Goal: Task Accomplishment & Management: Manage account settings

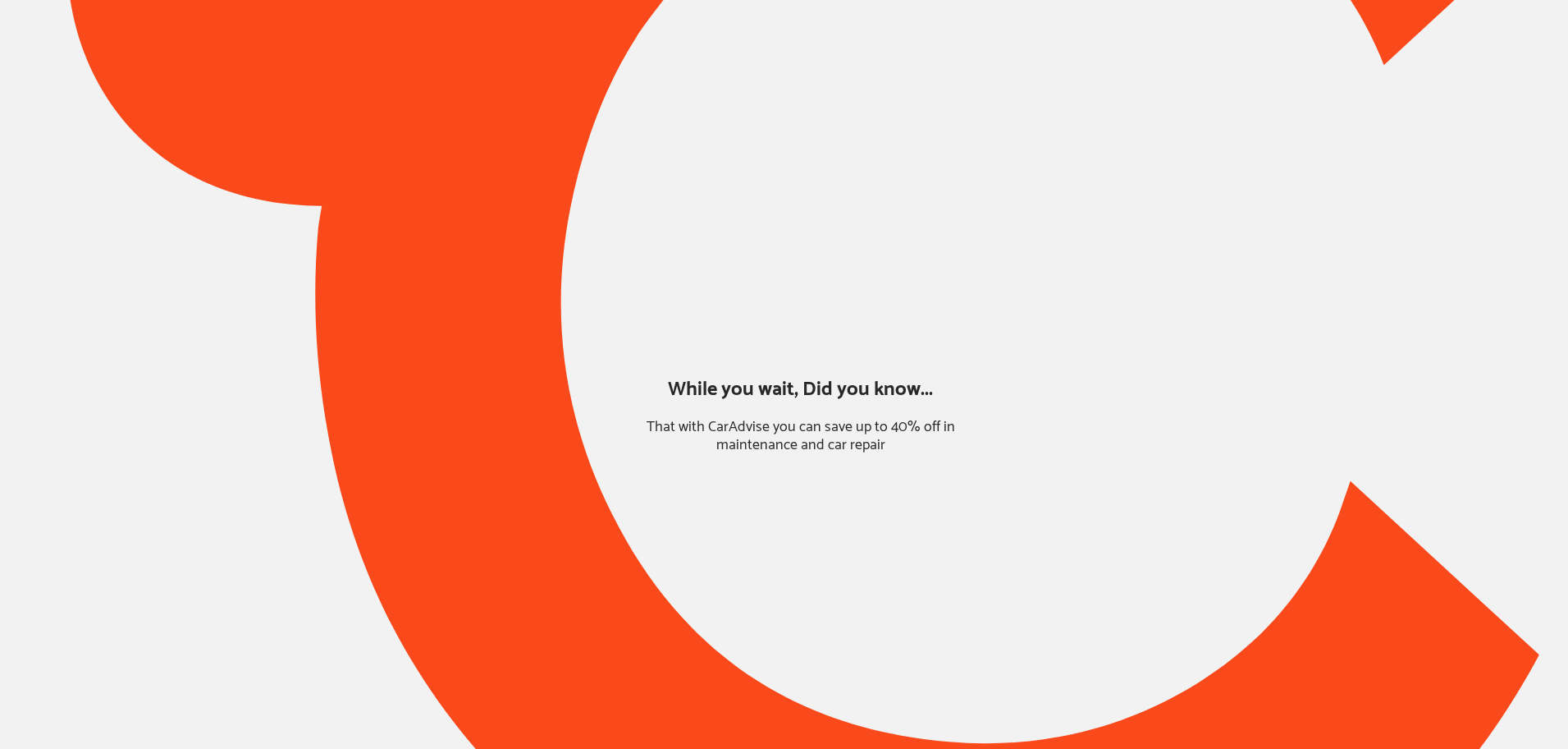
type input "*******"
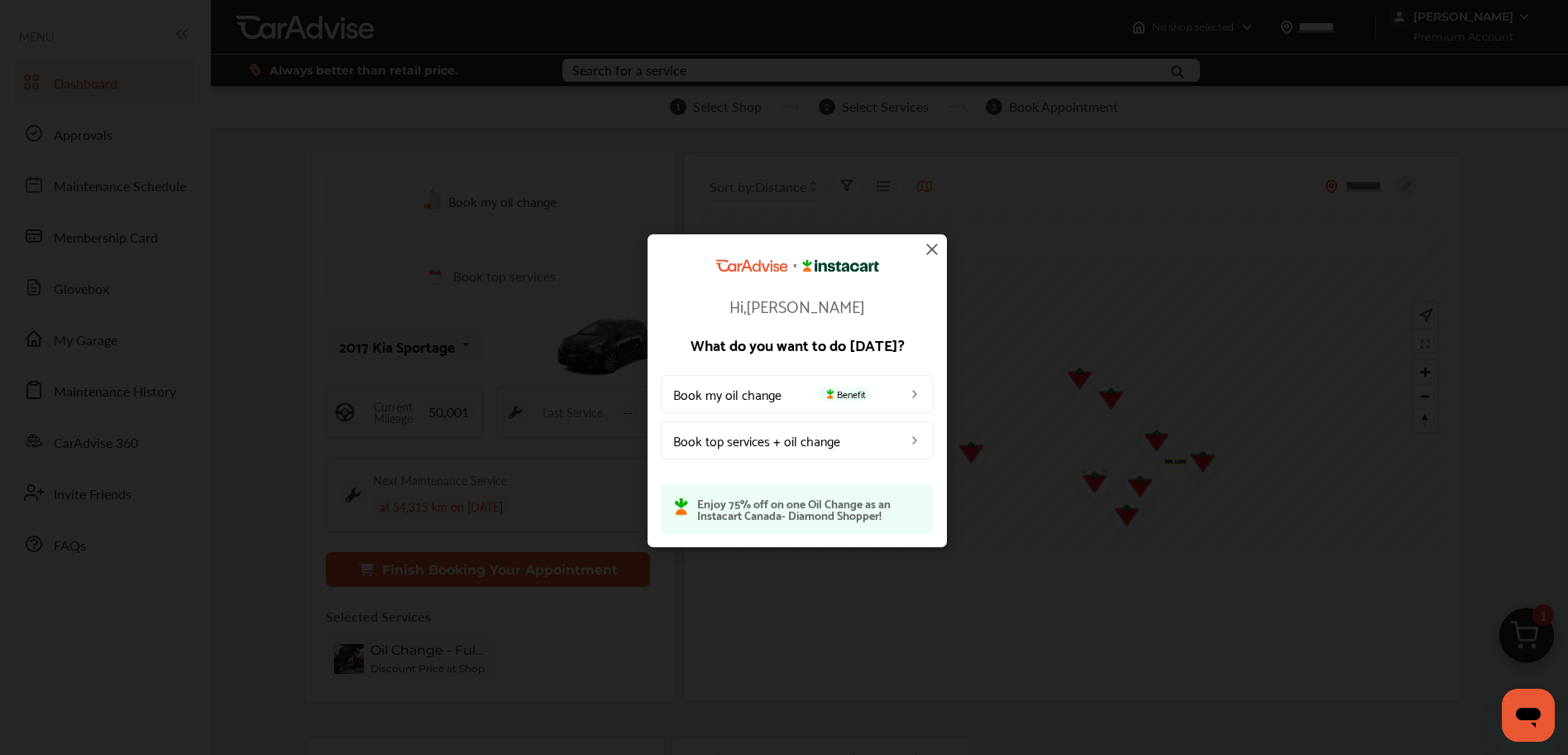
click at [929, 248] on img at bounding box center [932, 249] width 20 height 20
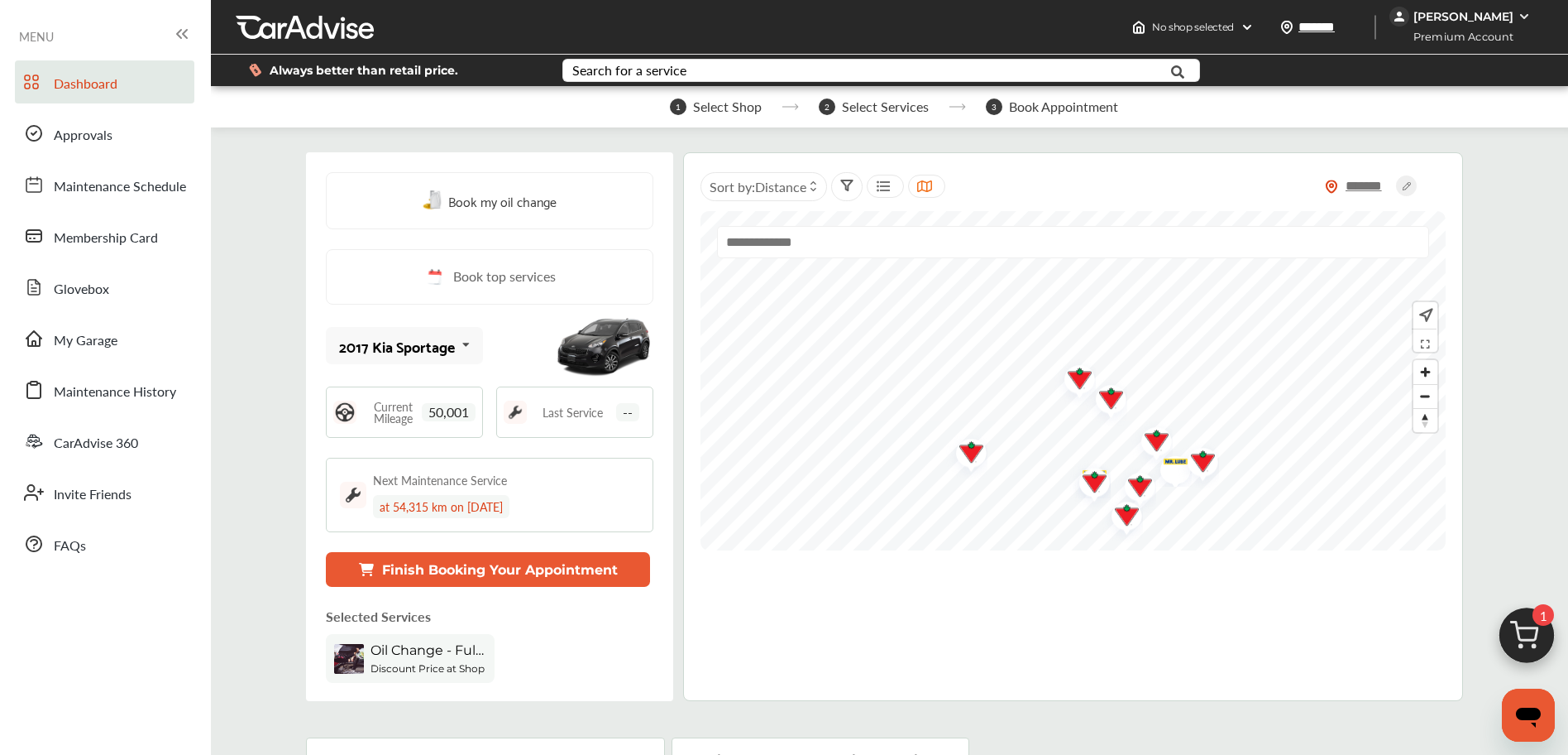
click at [1436, 13] on div "[PERSON_NAME]" at bounding box center [1463, 16] width 100 height 15
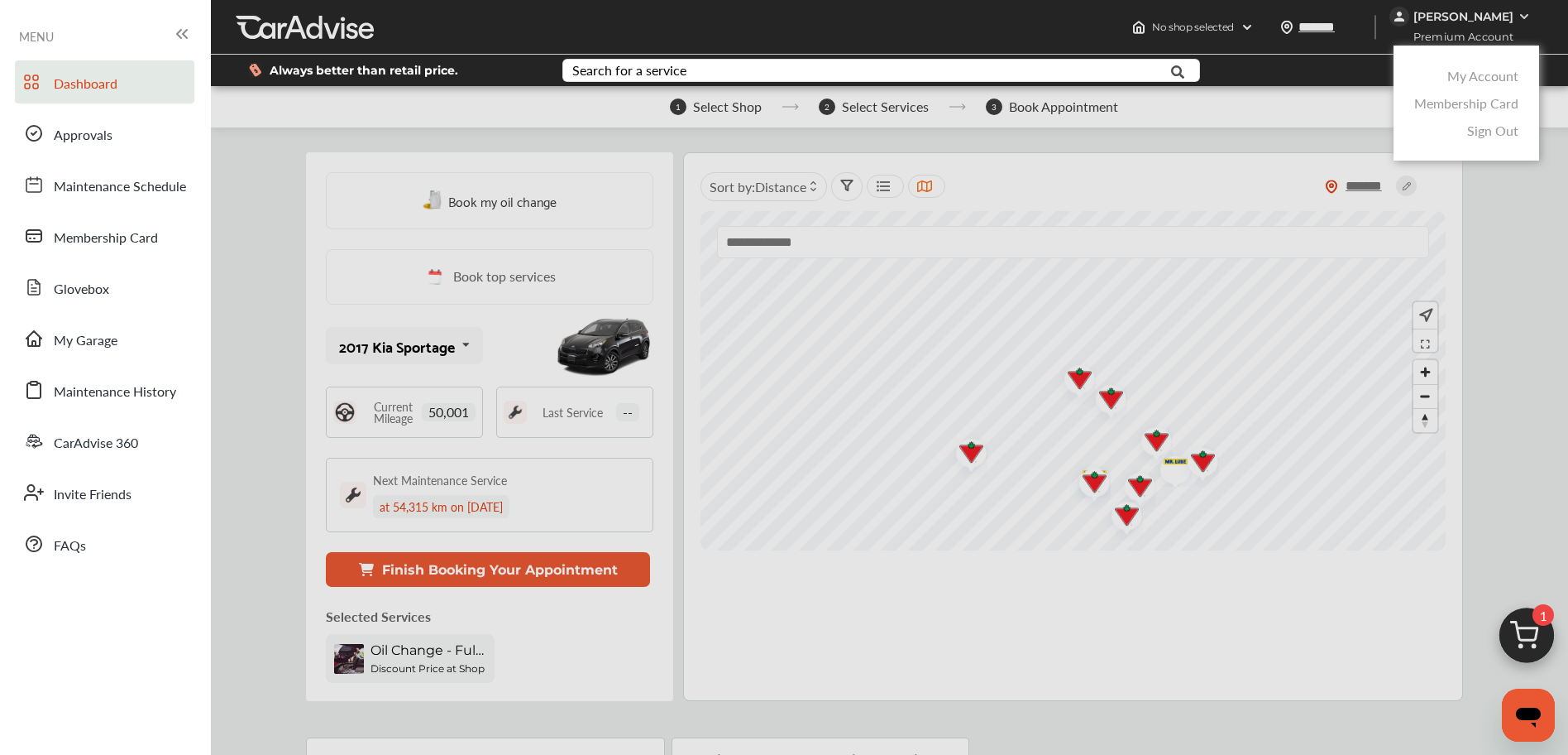
click at [1454, 71] on link "My Account" at bounding box center [1482, 76] width 71 height 19
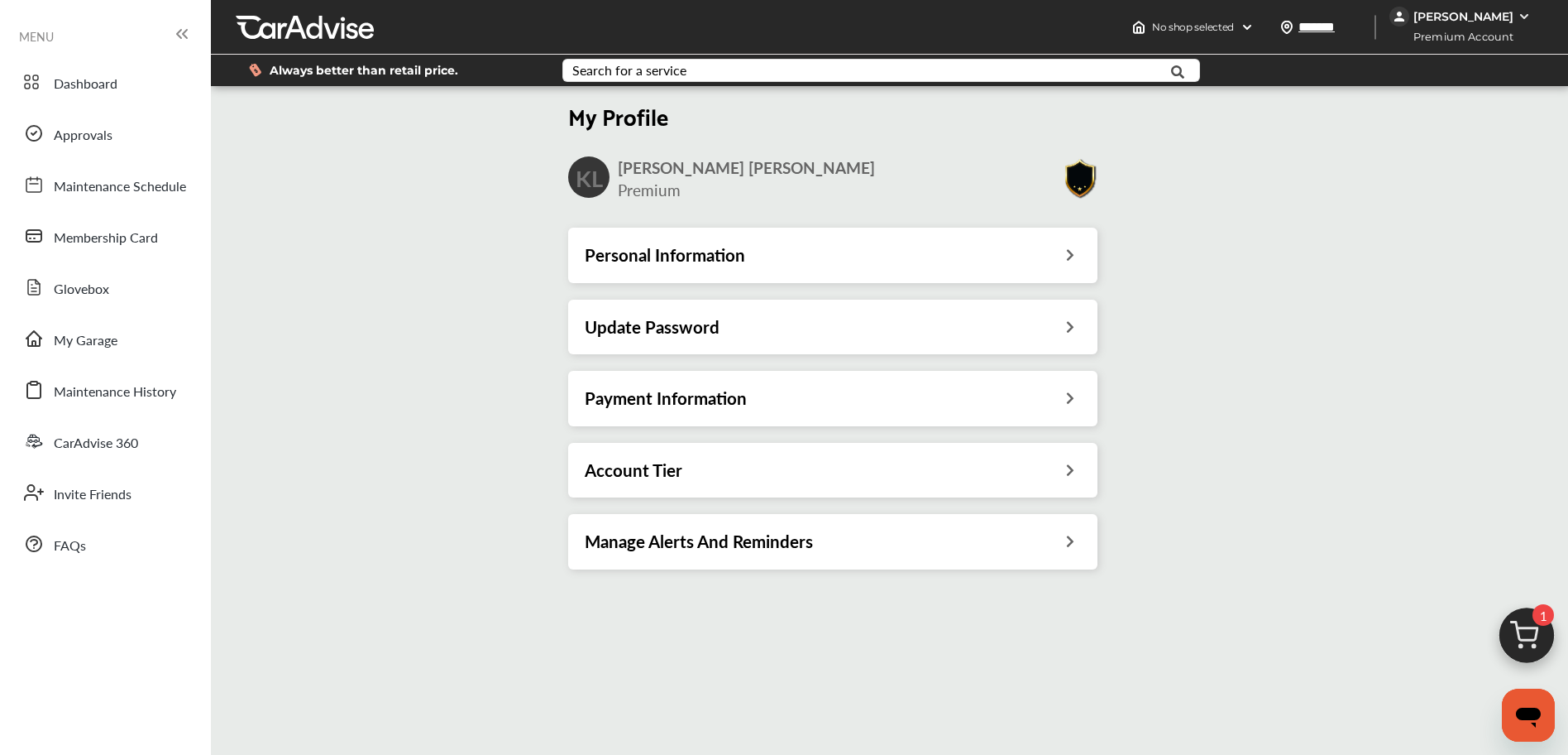
click at [781, 257] on div "Personal Information" at bounding box center [833, 255] width 496 height 21
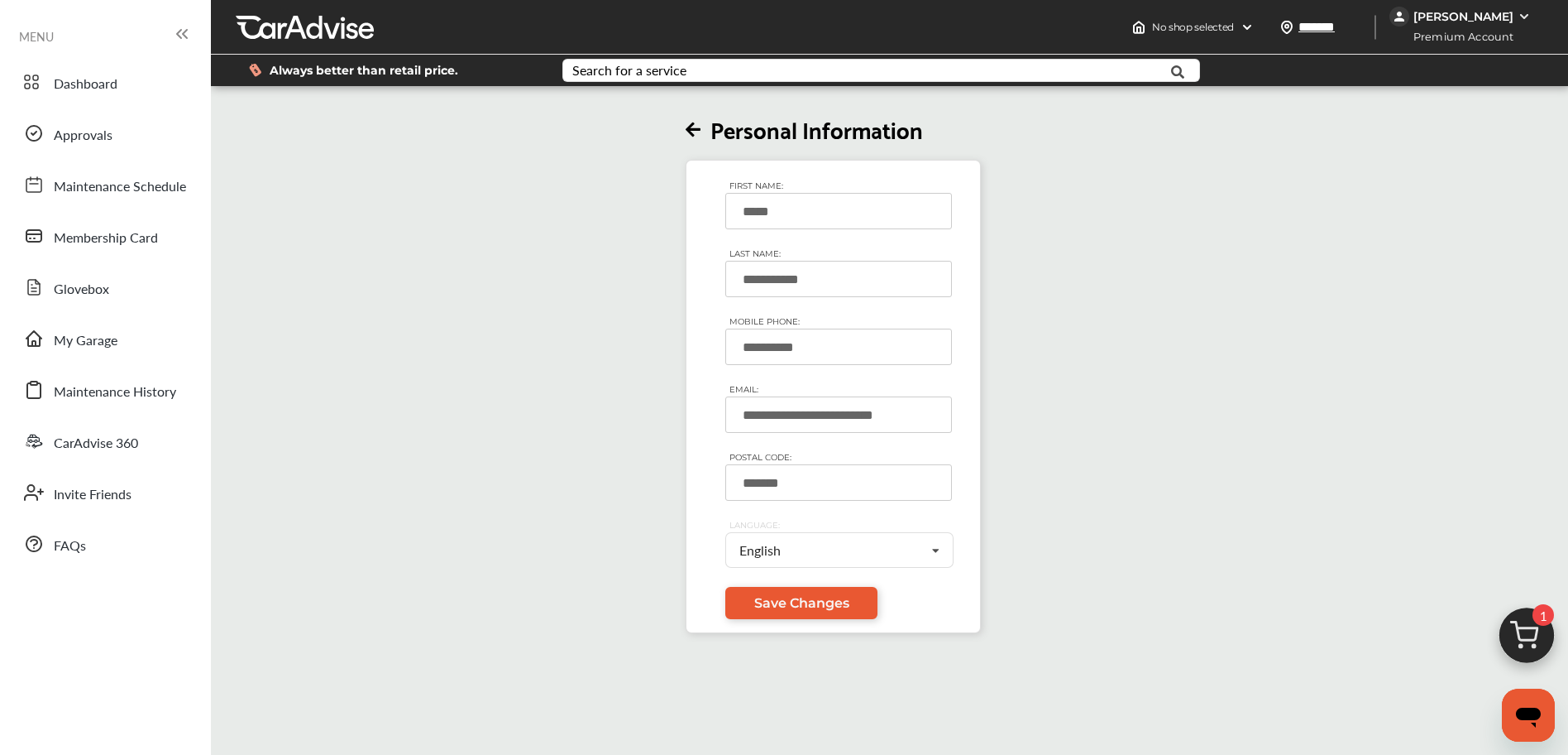
drag, startPoint x: 823, startPoint y: 349, endPoint x: 740, endPoint y: 338, distance: 83.7
click at [741, 338] on input "**********" at bounding box center [839, 346] width 227 height 36
drag, startPoint x: 1449, startPoint y: 14, endPoint x: 1449, endPoint y: 24, distance: 10.0
click at [1449, 14] on div "[PERSON_NAME]" at bounding box center [1463, 16] width 100 height 15
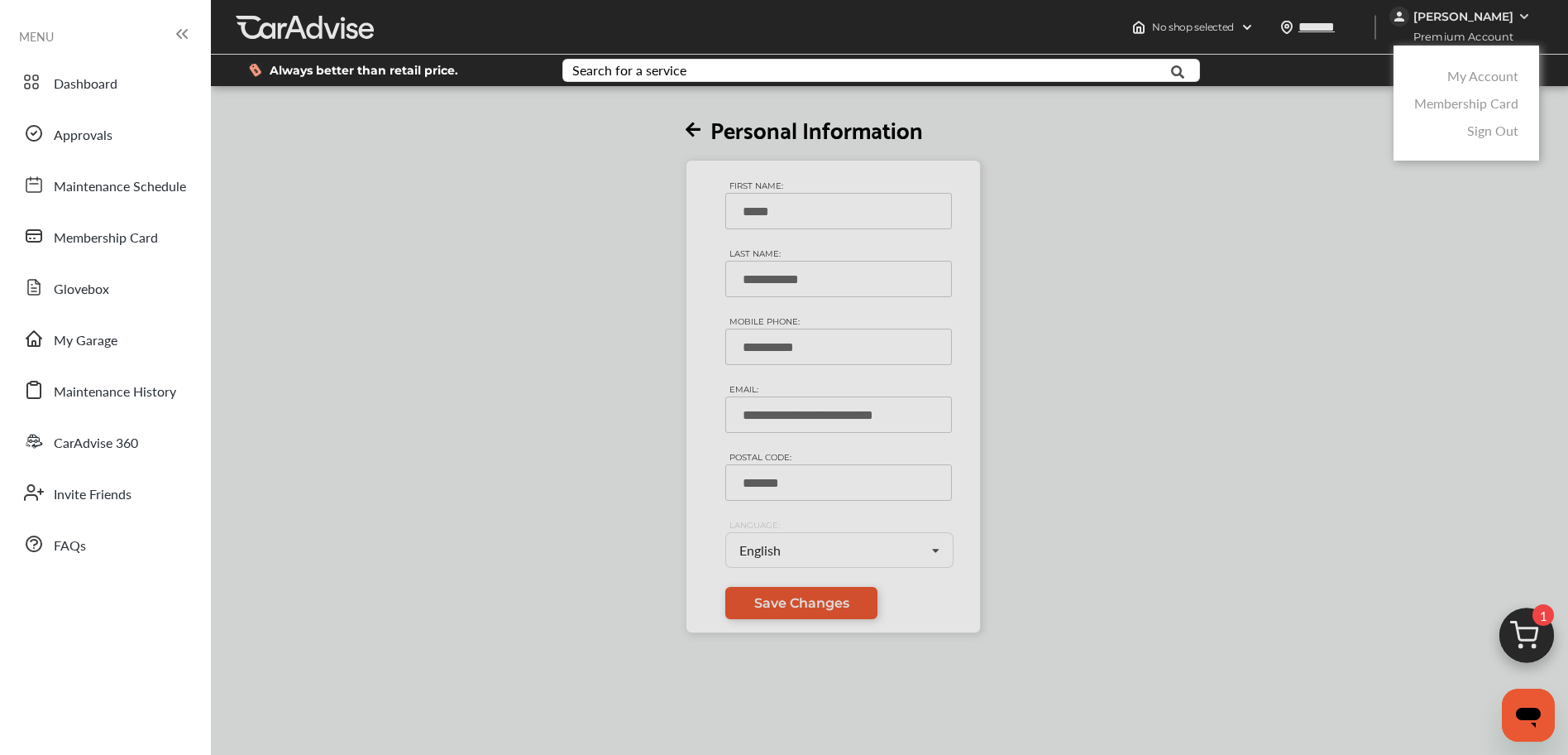
click at [1461, 77] on link "My Account" at bounding box center [1482, 76] width 71 height 19
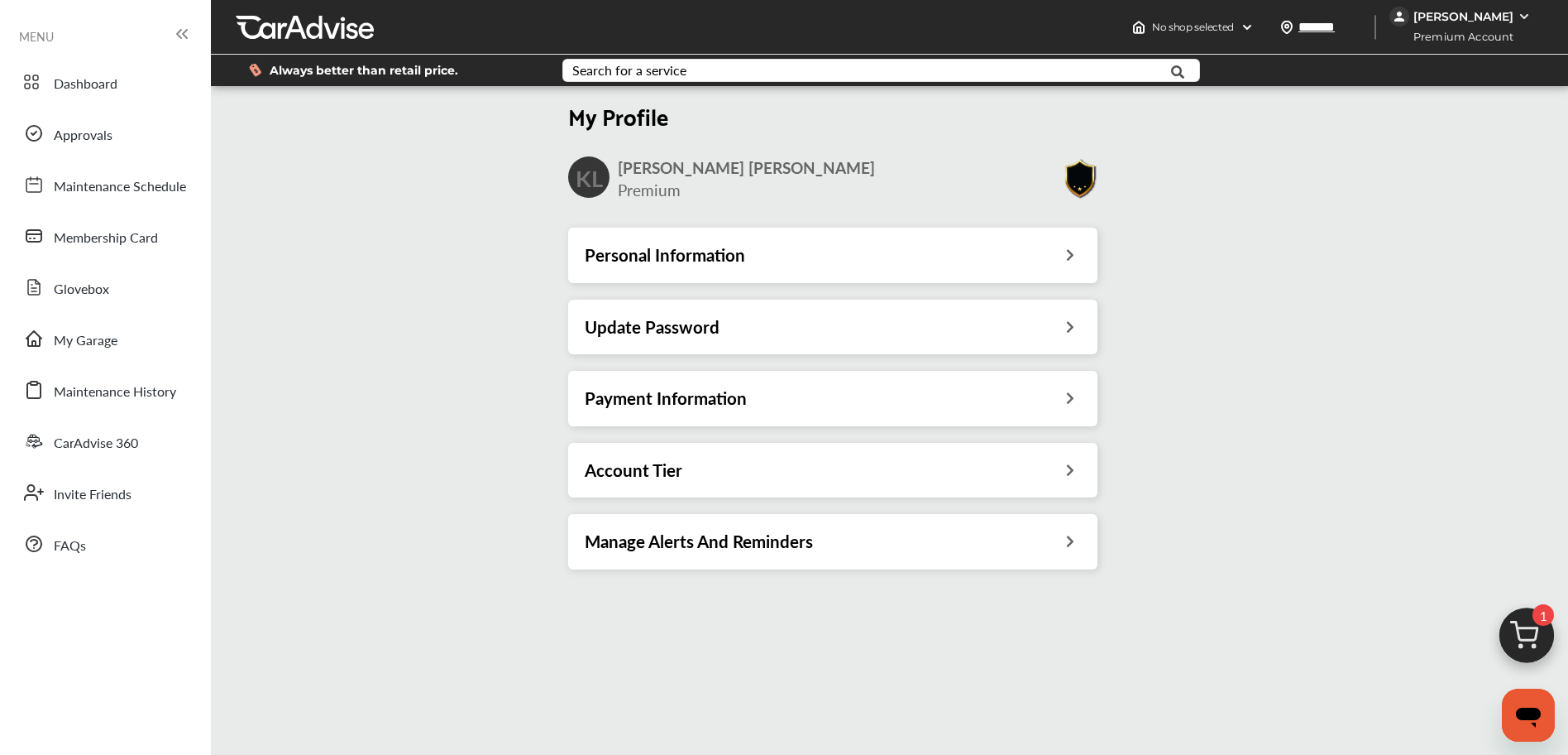
click at [700, 381] on div "Payment Information" at bounding box center [833, 398] width 529 height 54
click at [690, 317] on h3 "Update Password" at bounding box center [652, 327] width 134 height 21
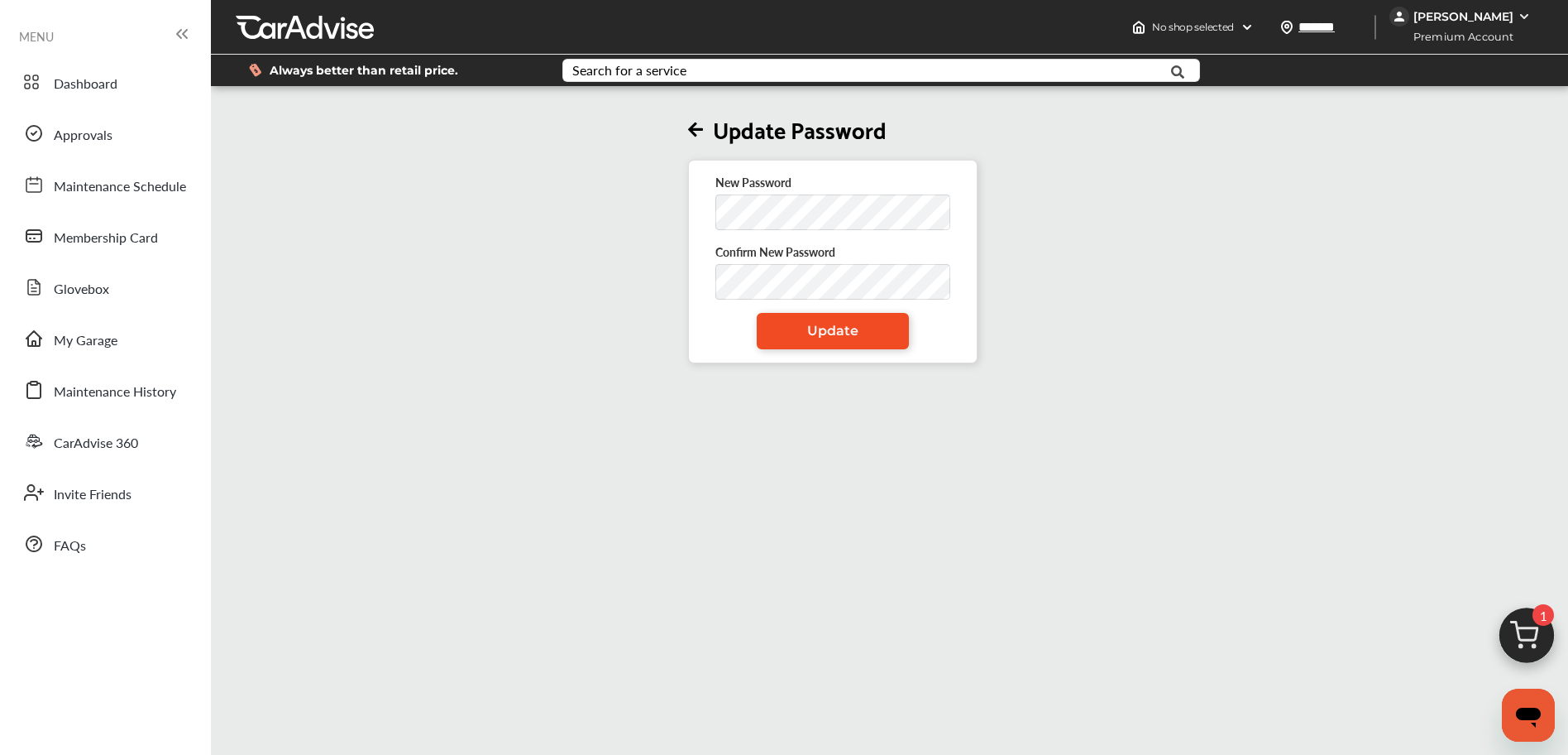
click at [817, 327] on span "Update" at bounding box center [833, 330] width 51 height 16
